Goal: Information Seeking & Learning: Learn about a topic

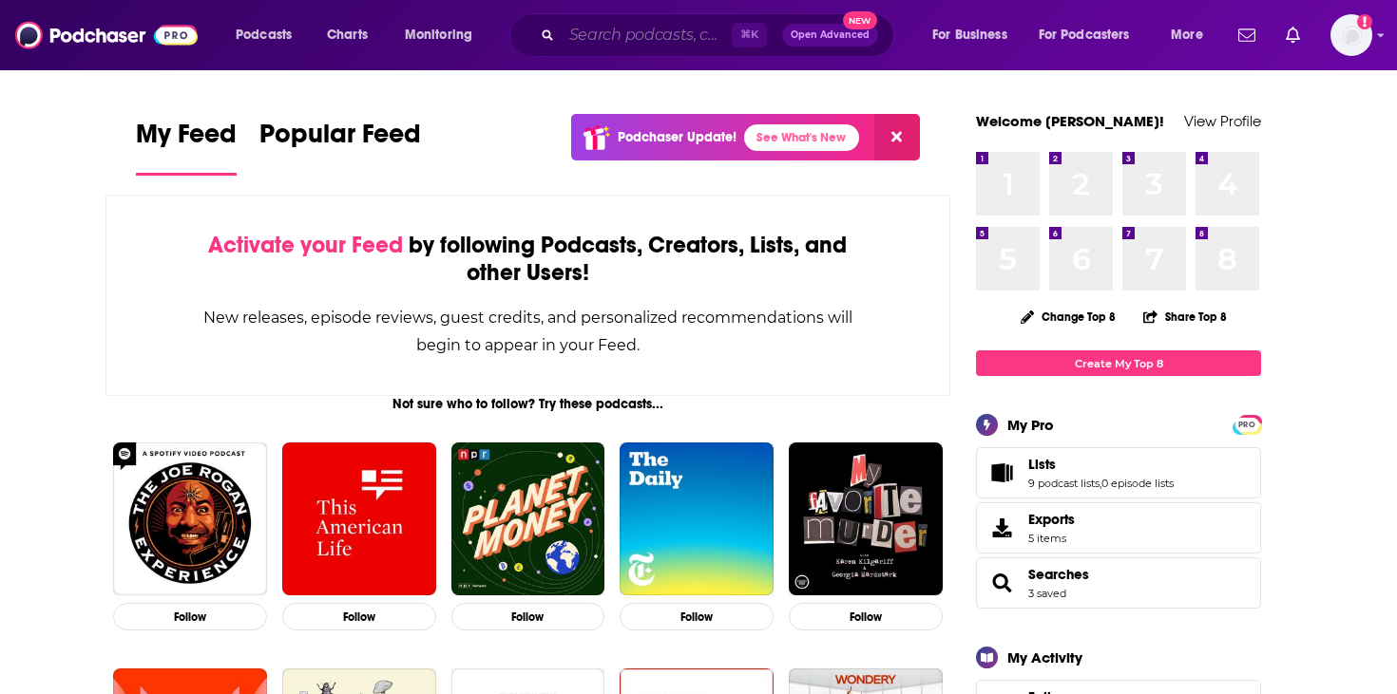
click at [661, 33] on input "Search podcasts, credits, & more..." at bounding box center [646, 35] width 170 height 30
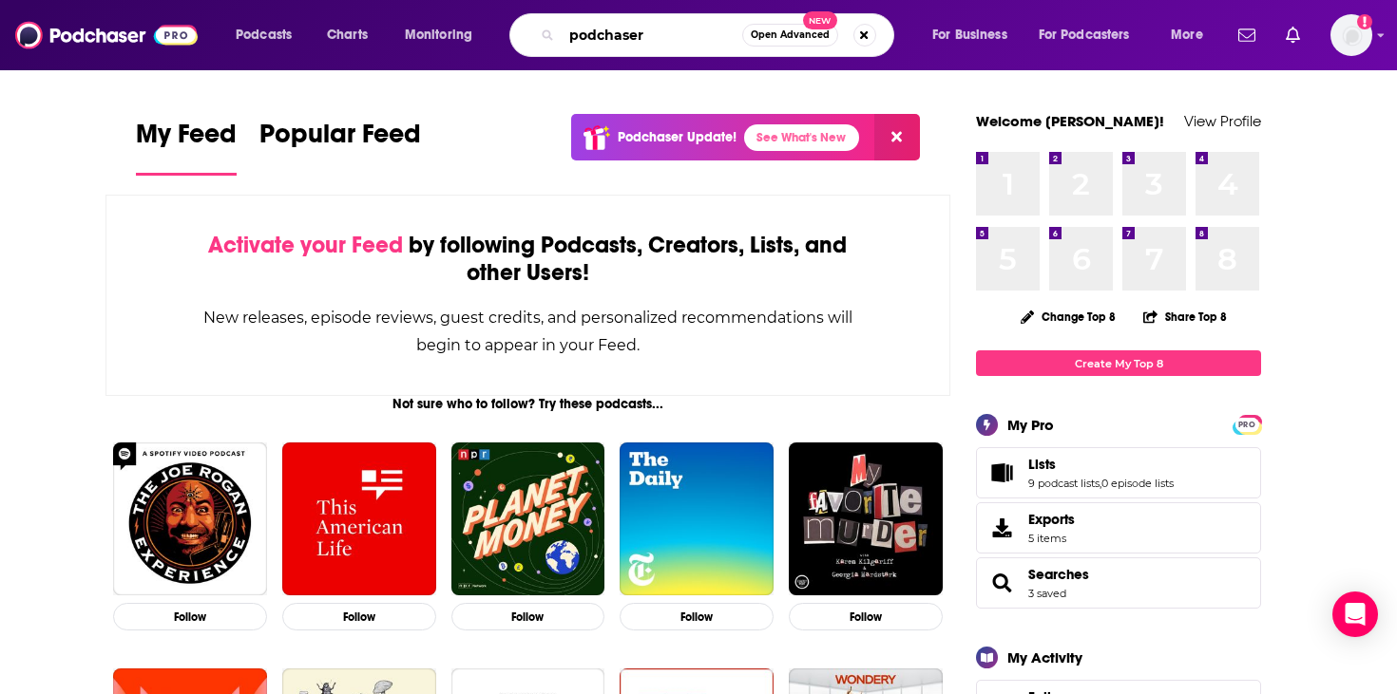
click at [637, 43] on input "podchaser" at bounding box center [651, 35] width 181 height 30
type input "Spicy4tuna"
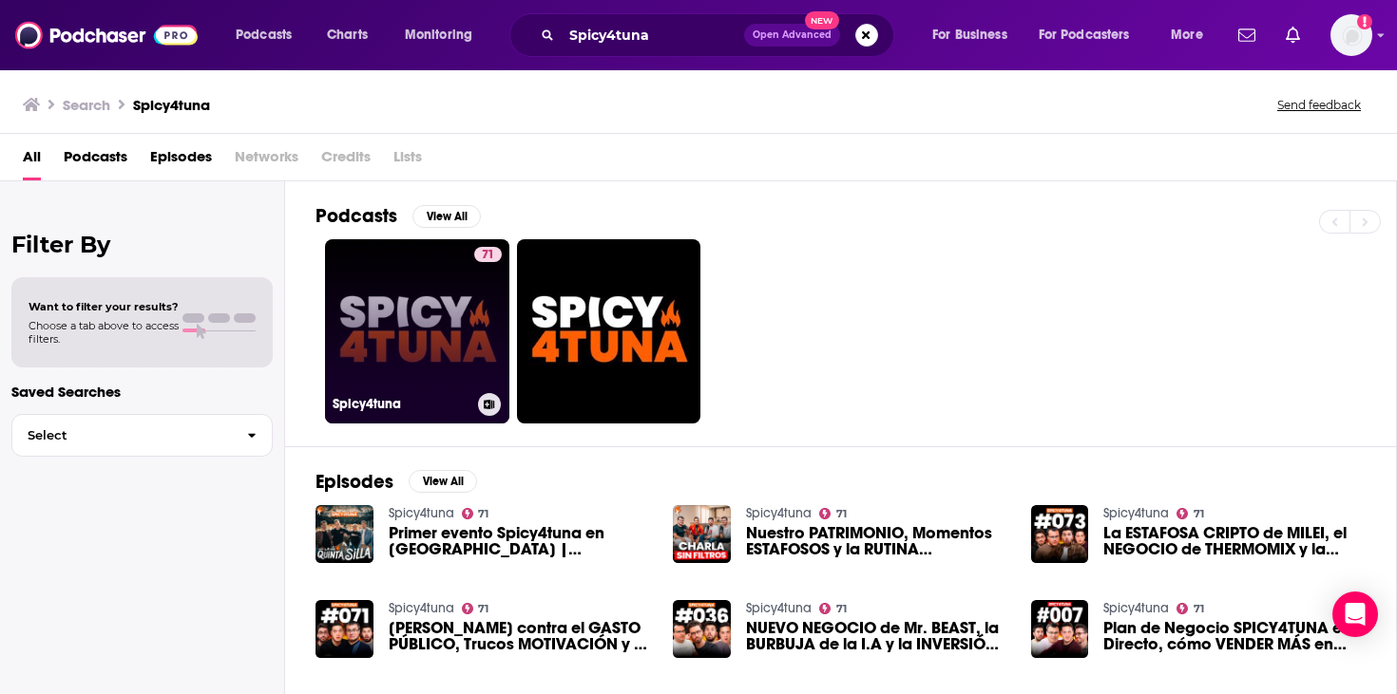
click at [426, 303] on link "71 Spicy4tuna" at bounding box center [417, 331] width 184 height 184
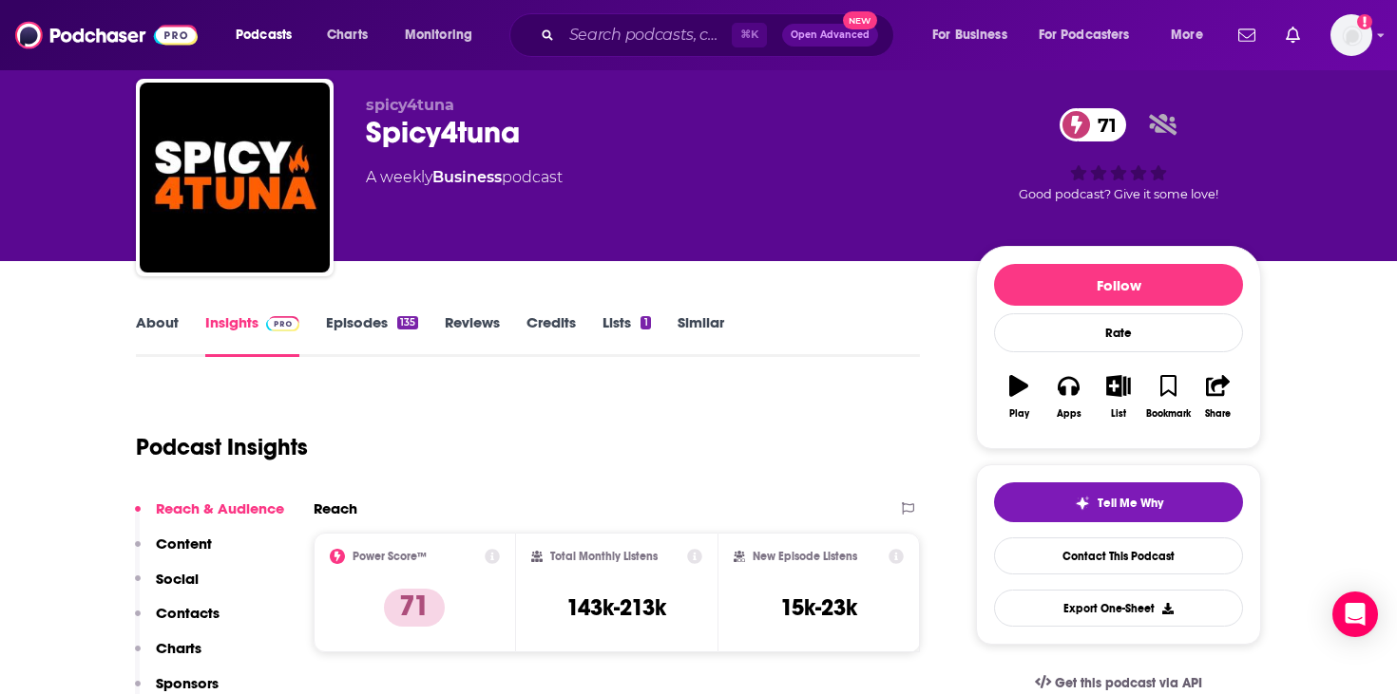
scroll to position [117, 0]
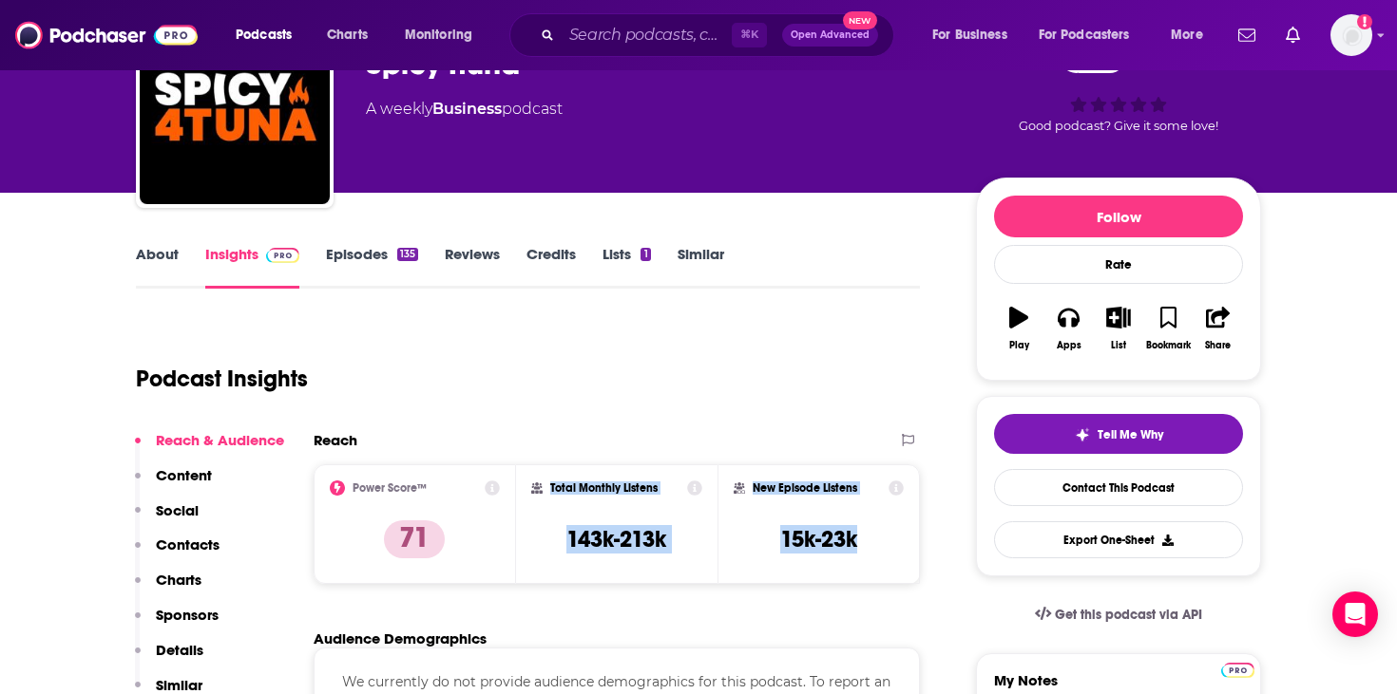
drag, startPoint x: 861, startPoint y: 535, endPoint x: 543, endPoint y: 484, distance: 321.4
click at [543, 484] on div "Power Score™ 71 Total Monthly Listens 143k-213k New Episode Listens 15k-23k" at bounding box center [617, 525] width 606 height 120
copy div "Total Monthly Listens 143k-213k New Episode Listens 15k-23k"
